Goal: Check status: Check status

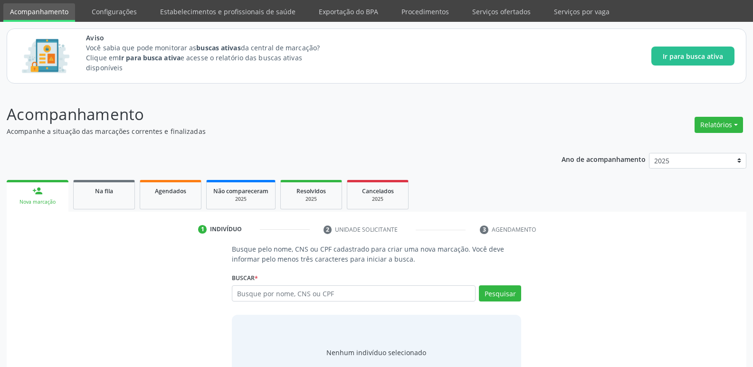
scroll to position [48, 0]
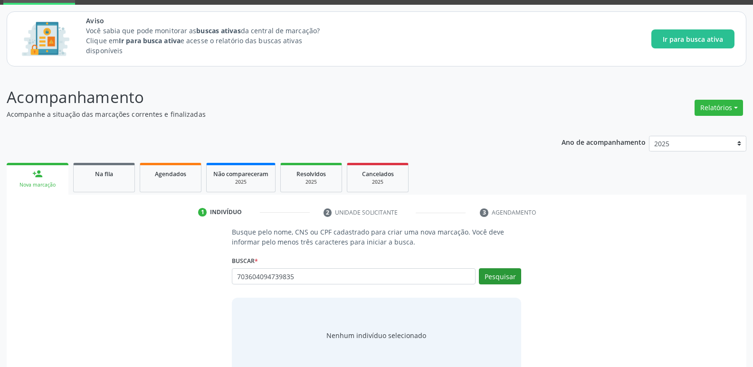
type input "703604094739835"
click at [498, 279] on button "Pesquisar" at bounding box center [500, 276] width 42 height 16
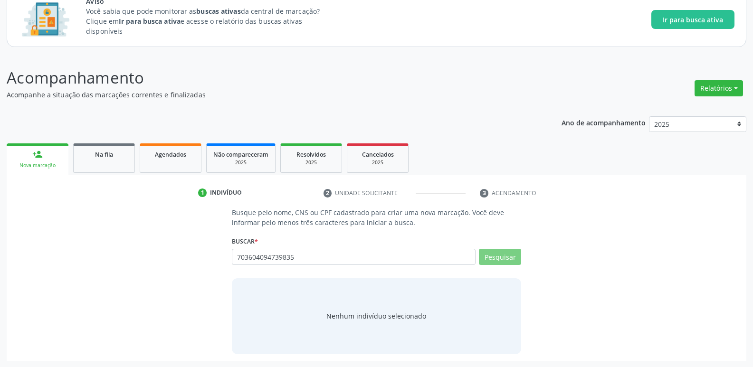
scroll to position [67, 0]
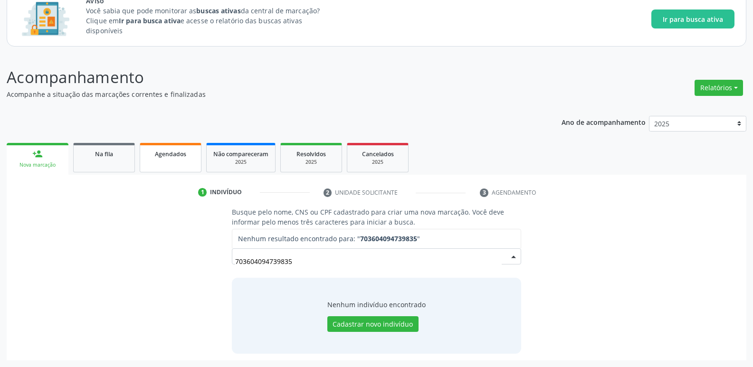
click at [163, 153] on span "Agendados" at bounding box center [170, 154] width 31 height 8
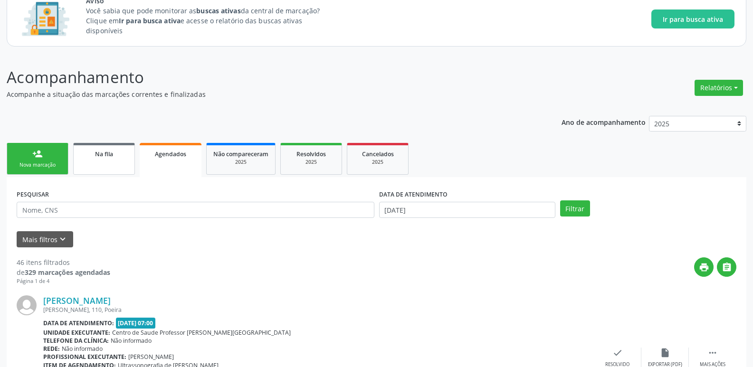
click at [99, 167] on link "Na fila" at bounding box center [104, 159] width 62 height 32
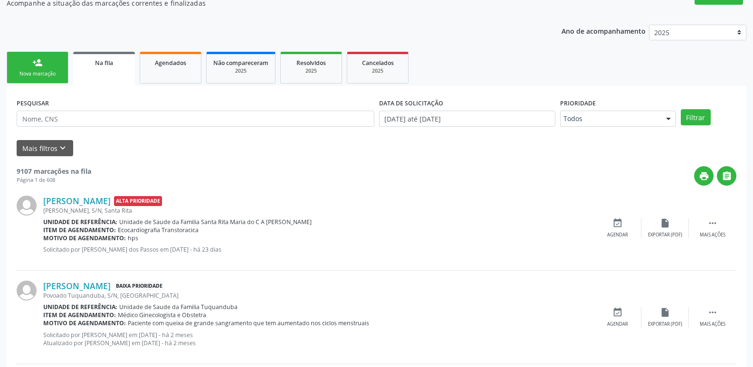
scroll to position [163, 0]
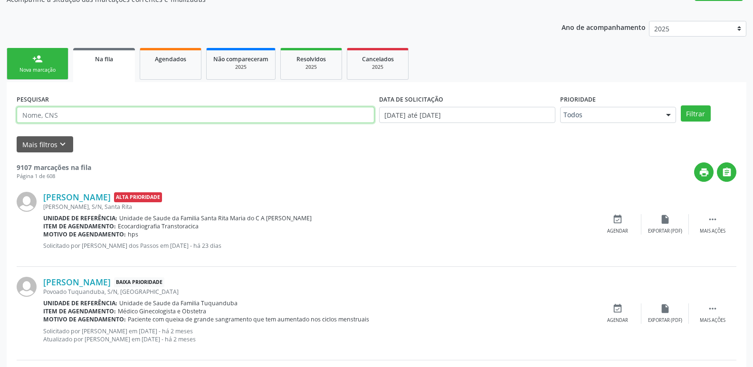
click at [92, 116] on input "text" at bounding box center [196, 115] width 358 height 16
type input "LAURA BEZERRA PEREIRA"
click at [681, 105] on button "Filtrar" at bounding box center [696, 113] width 30 height 16
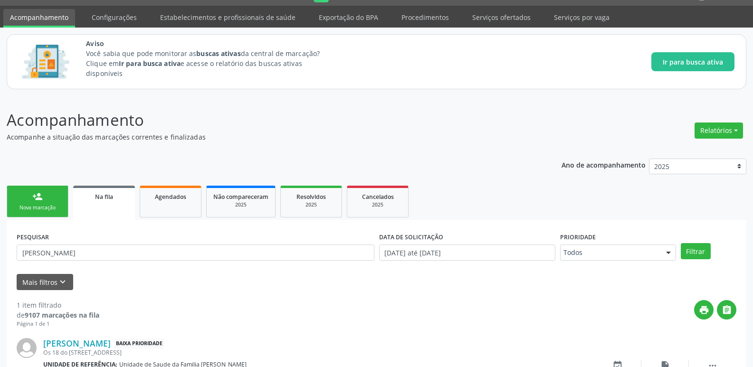
scroll to position [87, 0]
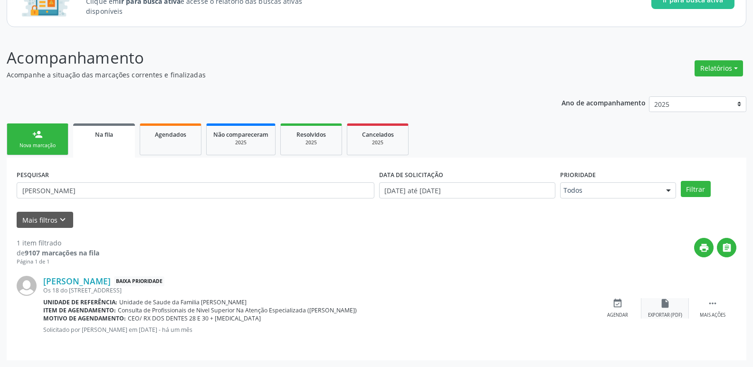
click at [668, 309] on div "insert_drive_file Exportar (PDF)" at bounding box center [665, 308] width 48 height 20
click at [707, 305] on div " Mais ações" at bounding box center [713, 308] width 48 height 20
click at [569, 308] on icon "print" at bounding box center [570, 303] width 10 height 10
click at [519, 307] on icon "insert_drive_file" at bounding box center [522, 303] width 10 height 10
click at [472, 85] on div "Acompanhamento Acompanhe a situação das marcações correntes e finalizadas Relat…" at bounding box center [377, 203] width 740 height 315
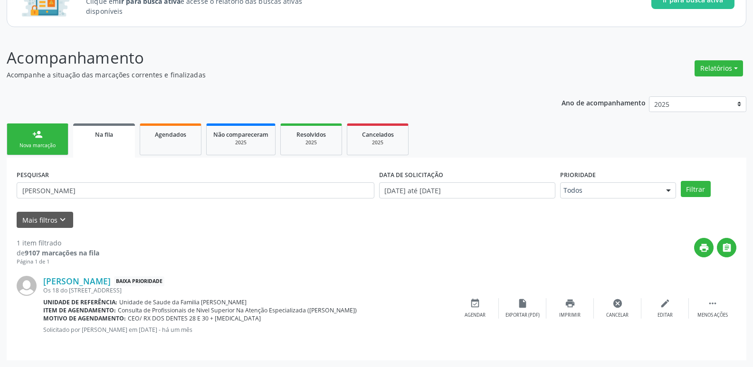
scroll to position [0, 0]
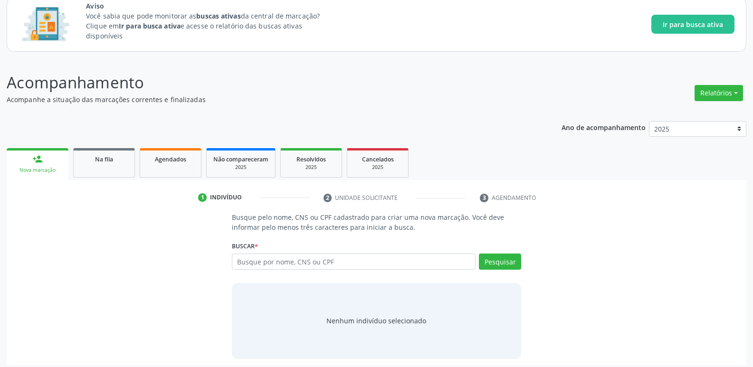
scroll to position [67, 0]
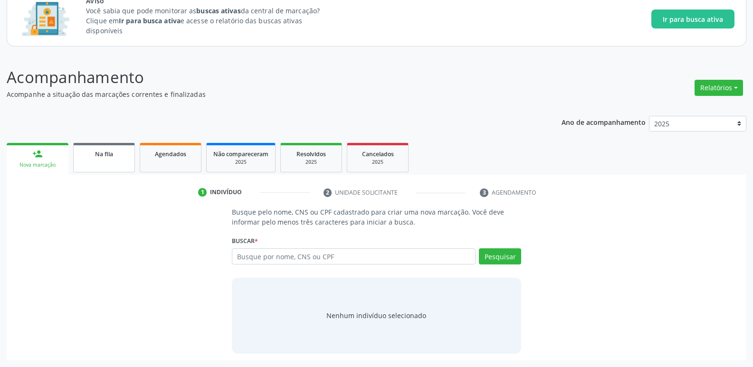
click at [108, 159] on link "Na fila" at bounding box center [104, 157] width 62 height 29
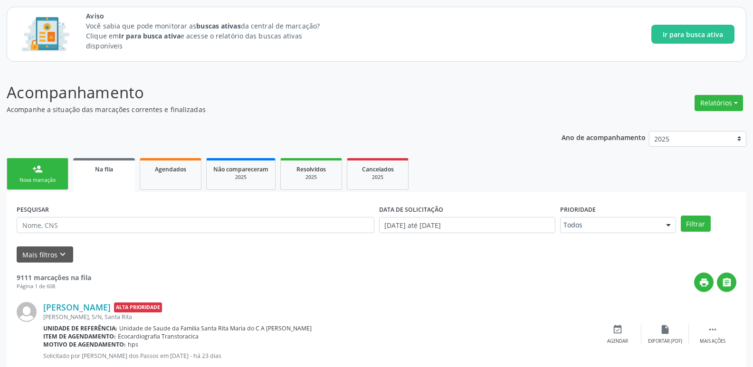
scroll to position [95, 0]
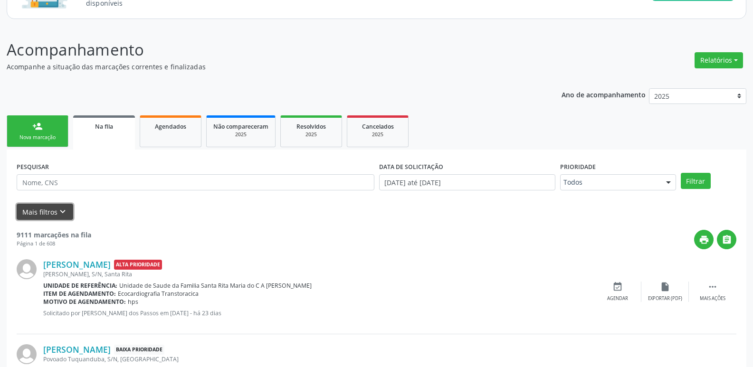
click at [65, 214] on icon "keyboard_arrow_down" at bounding box center [62, 212] width 10 height 10
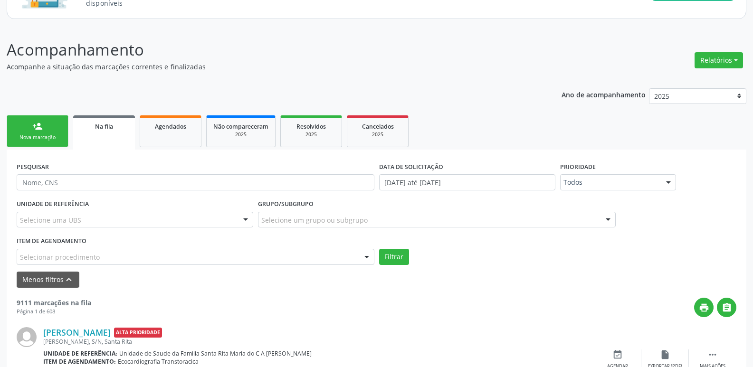
click at [228, 257] on div "Selecionar procedimento" at bounding box center [196, 257] width 358 height 16
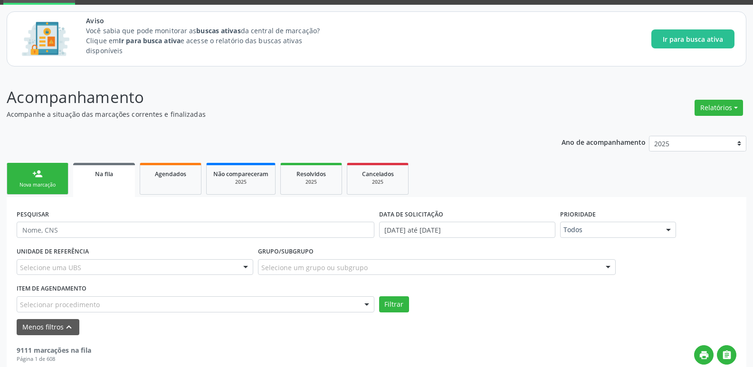
scroll to position [0, 0]
